Goal: Navigation & Orientation: Find specific page/section

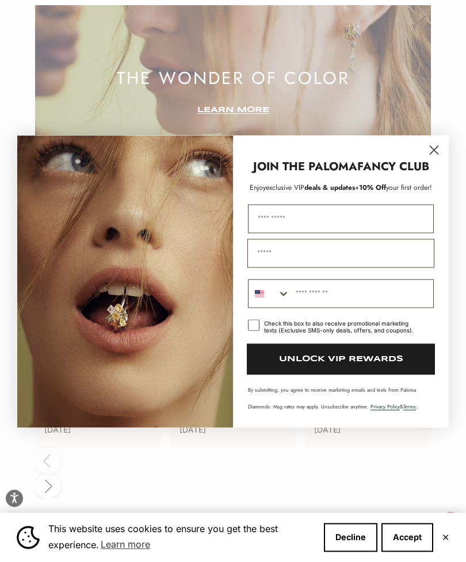
scroll to position [2429, 0]
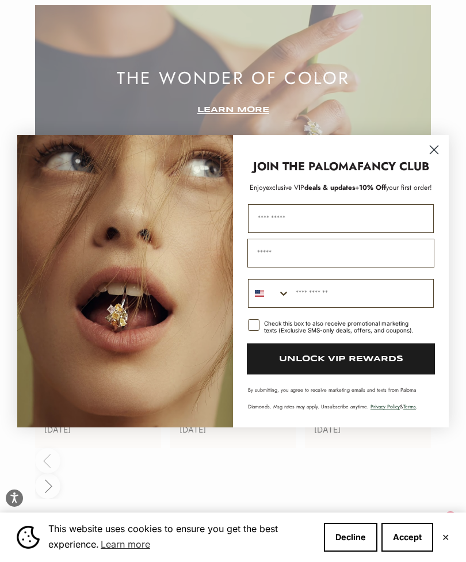
click at [436, 159] on circle "Close dialog" at bounding box center [434, 149] width 19 height 19
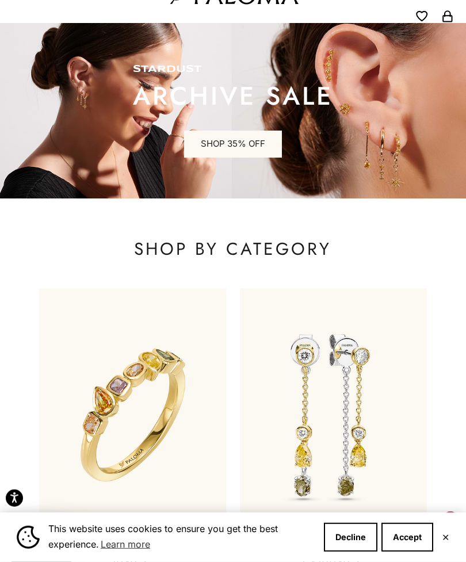
scroll to position [0, 0]
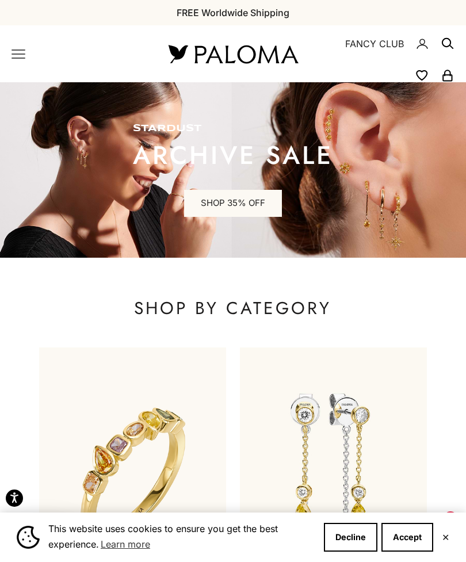
click at [7, 60] on x-header "Paloma Diamonds Open navigation menu Open search NEW ARRIVALS By Category Categ…" at bounding box center [233, 53] width 466 height 57
click at [17, 58] on icon "Primary navigation" at bounding box center [18, 54] width 13 height 8
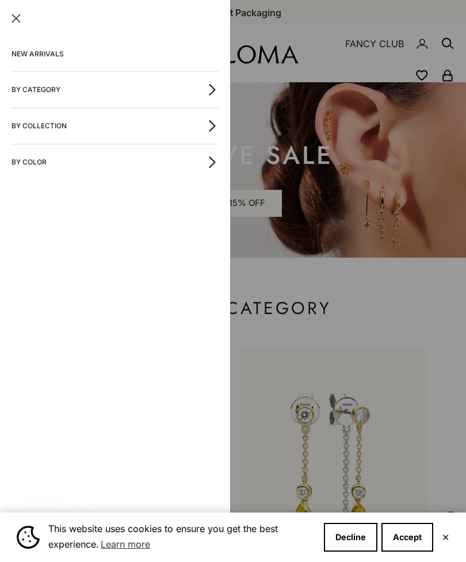
click at [209, 90] on icon "button" at bounding box center [212, 89] width 13 height 13
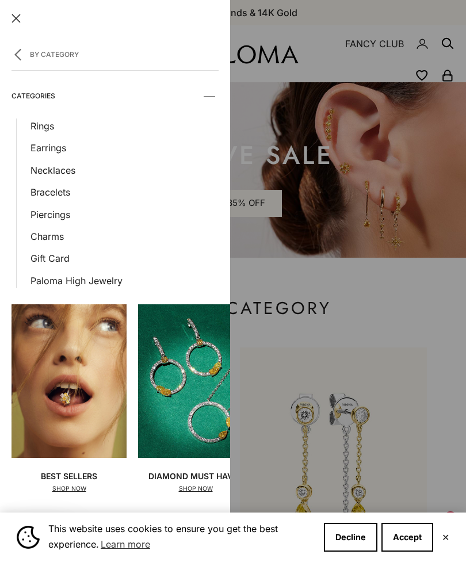
click at [70, 173] on link "Necklaces" at bounding box center [124, 170] width 188 height 15
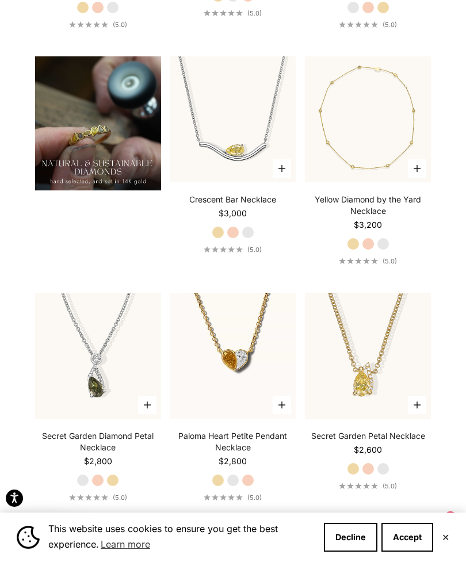
scroll to position [1070, 0]
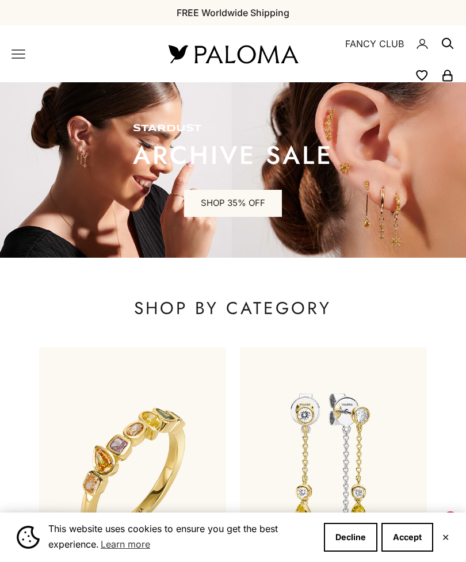
click at [14, 52] on icon "Primary navigation" at bounding box center [19, 54] width 14 height 14
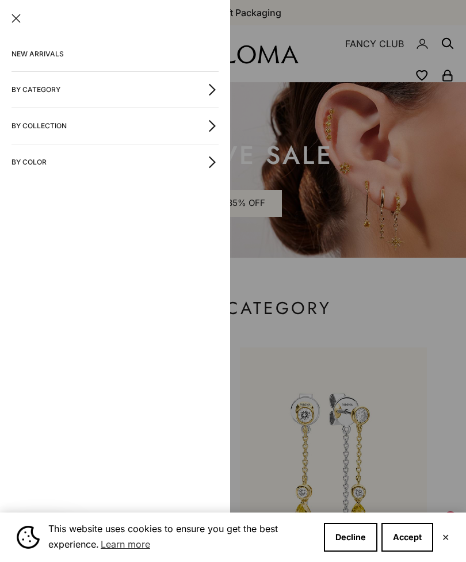
click at [213, 123] on icon "button" at bounding box center [212, 126] width 13 height 13
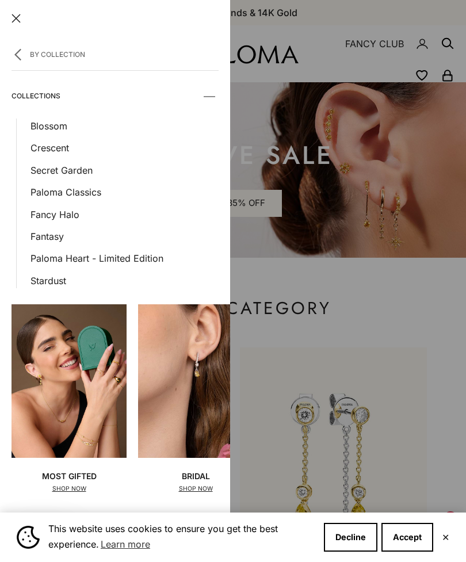
click at [87, 196] on link "Paloma Classics" at bounding box center [124, 192] width 188 height 15
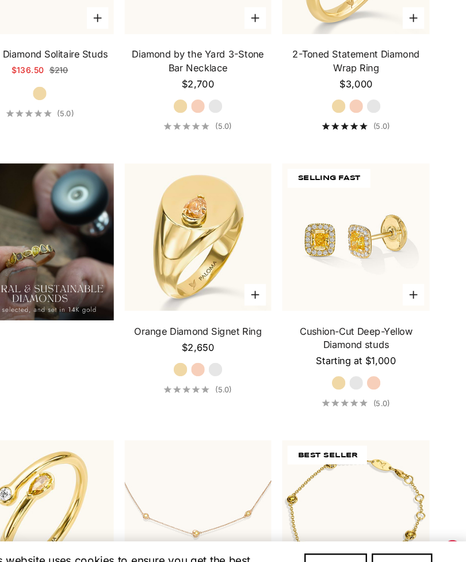
scroll to position [942, 0]
